Goal: Navigation & Orientation: Find specific page/section

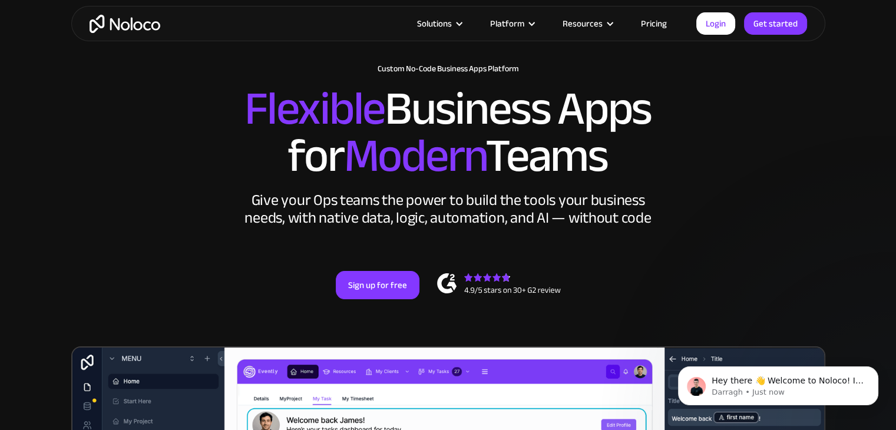
scroll to position [59, 0]
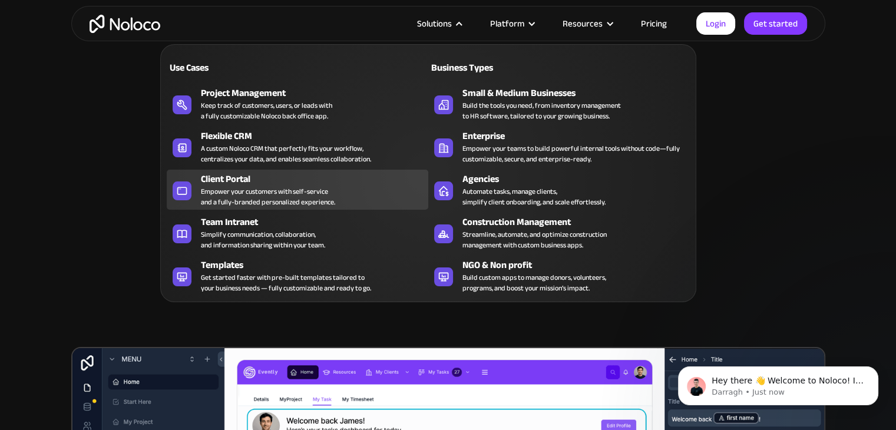
click at [236, 176] on div "Client Portal" at bounding box center [317, 179] width 233 height 14
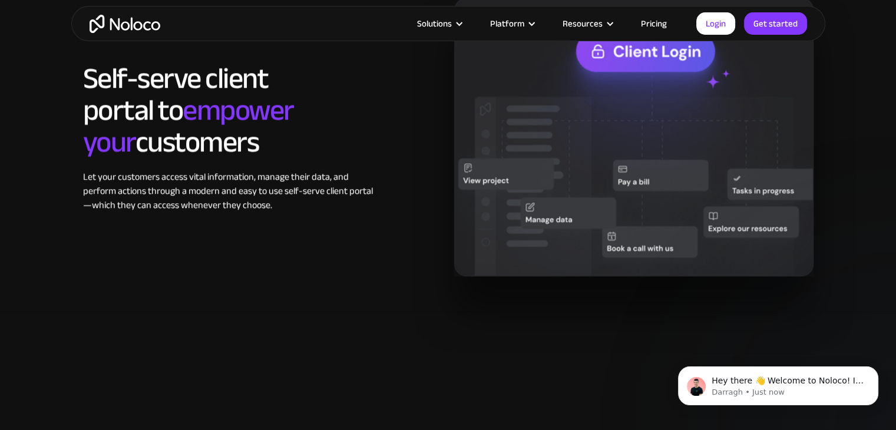
scroll to position [1178, 0]
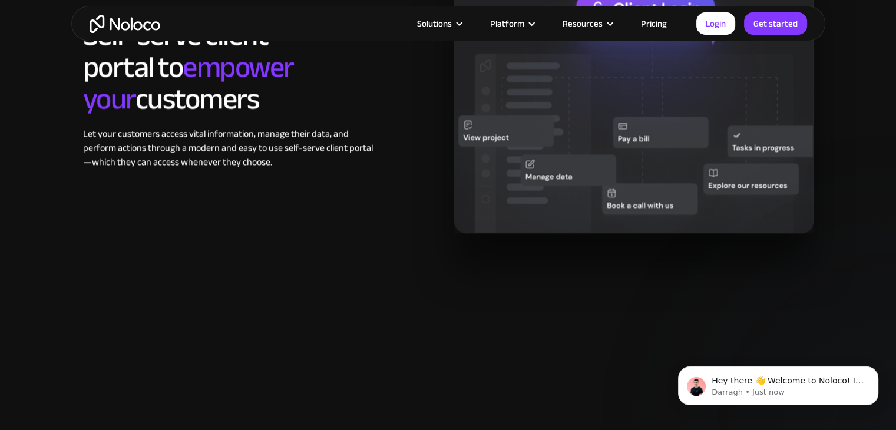
click at [654, 24] on link "Pricing" at bounding box center [653, 23] width 55 height 15
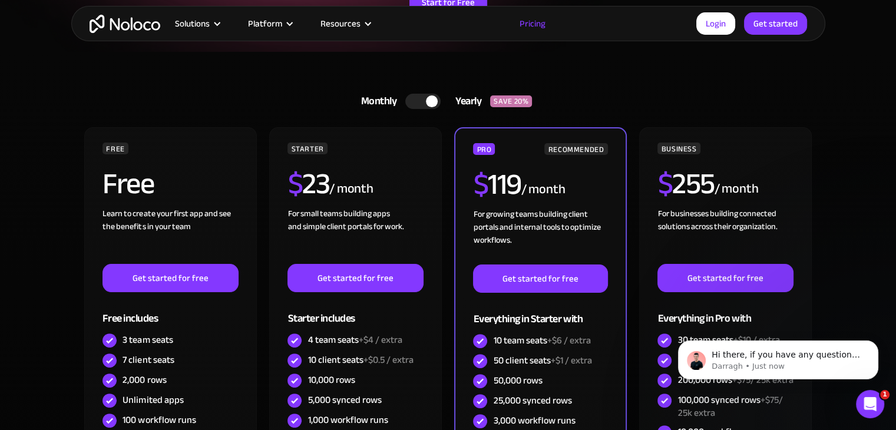
scroll to position [353, 0]
